Goal: Subscribe to service/newsletter

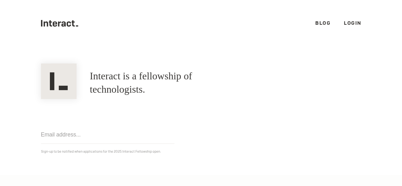
scroll to position [143, 0]
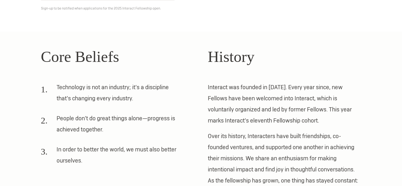
click at [131, 98] on li "Technology is not an industry; it’s a discipline that’s changing every industry." at bounding box center [111, 95] width 140 height 27
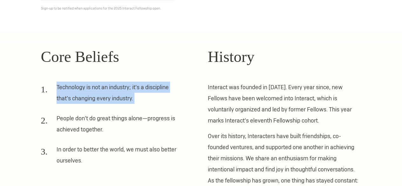
click at [131, 98] on li "Technology is not an industry; it’s a discipline that’s changing every industry." at bounding box center [111, 95] width 140 height 27
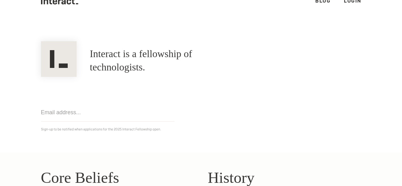
scroll to position [22, 0]
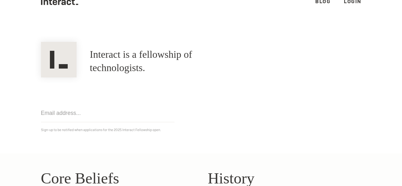
click at [161, 118] on input "email" at bounding box center [107, 113] width 133 height 18
type input "[EMAIL_ADDRESS][DOMAIN_NAME]"
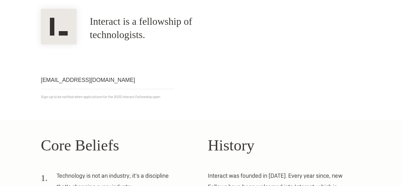
scroll to position [0, 0]
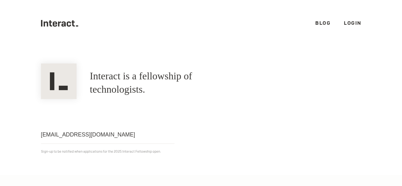
click at [345, 23] on link "Login" at bounding box center [352, 23] width 17 height 7
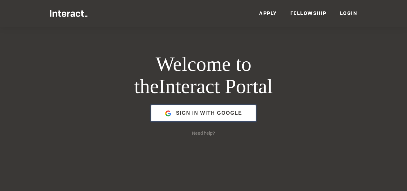
click at [214, 116] on span "Sign in with Google" at bounding box center [209, 112] width 66 height 15
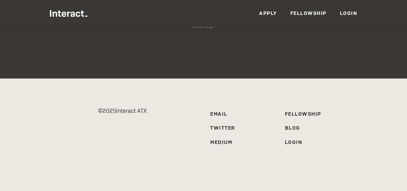
scroll to position [98, 0]
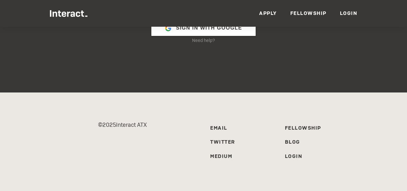
click at [259, 10] on link "Apply" at bounding box center [268, 13] width 18 height 7
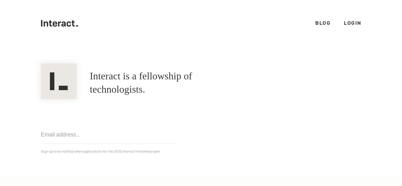
click at [344, 26] on link "Login" at bounding box center [352, 23] width 17 height 7
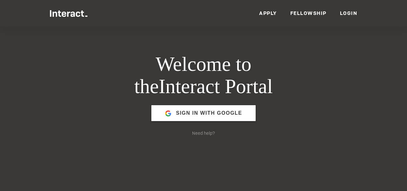
click at [316, 16] on link "Fellowship" at bounding box center [308, 13] width 36 height 7
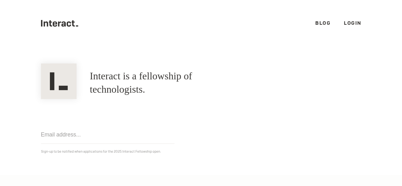
click at [145, 133] on input "email" at bounding box center [107, 135] width 133 height 18
type input "[EMAIL_ADDRESS][DOMAIN_NAME]"
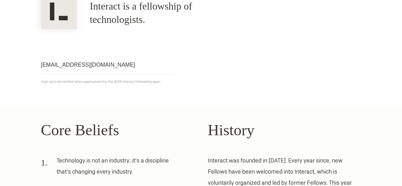
scroll to position [69, 0]
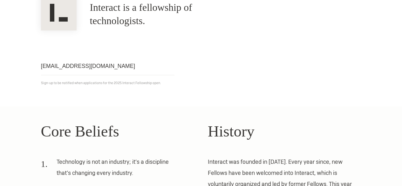
click at [151, 81] on p "Sign-up to be notified when applications for the 2025 Interact Fellowship open." at bounding box center [201, 83] width 320 height 7
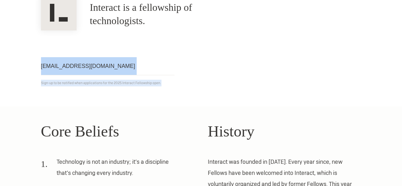
drag, startPoint x: 151, startPoint y: 81, endPoint x: 146, endPoint y: 65, distance: 17.4
click at [146, 65] on div "mannatkaur1115@gmail.com Get notified Sign-up to be notified when applications …" at bounding box center [201, 59] width 334 height 56
click at [217, 63] on div "mannatkaur1115@gmail.com Get notified Sign-up to be notified when applications …" at bounding box center [201, 59] width 334 height 56
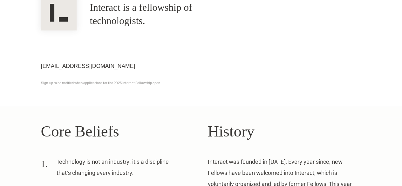
scroll to position [0, 0]
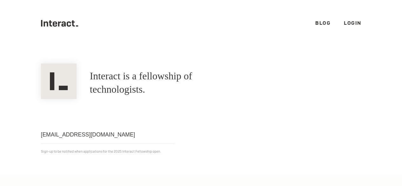
click at [350, 21] on link "Login" at bounding box center [352, 23] width 17 height 7
